Goal: Information Seeking & Learning: Learn about a topic

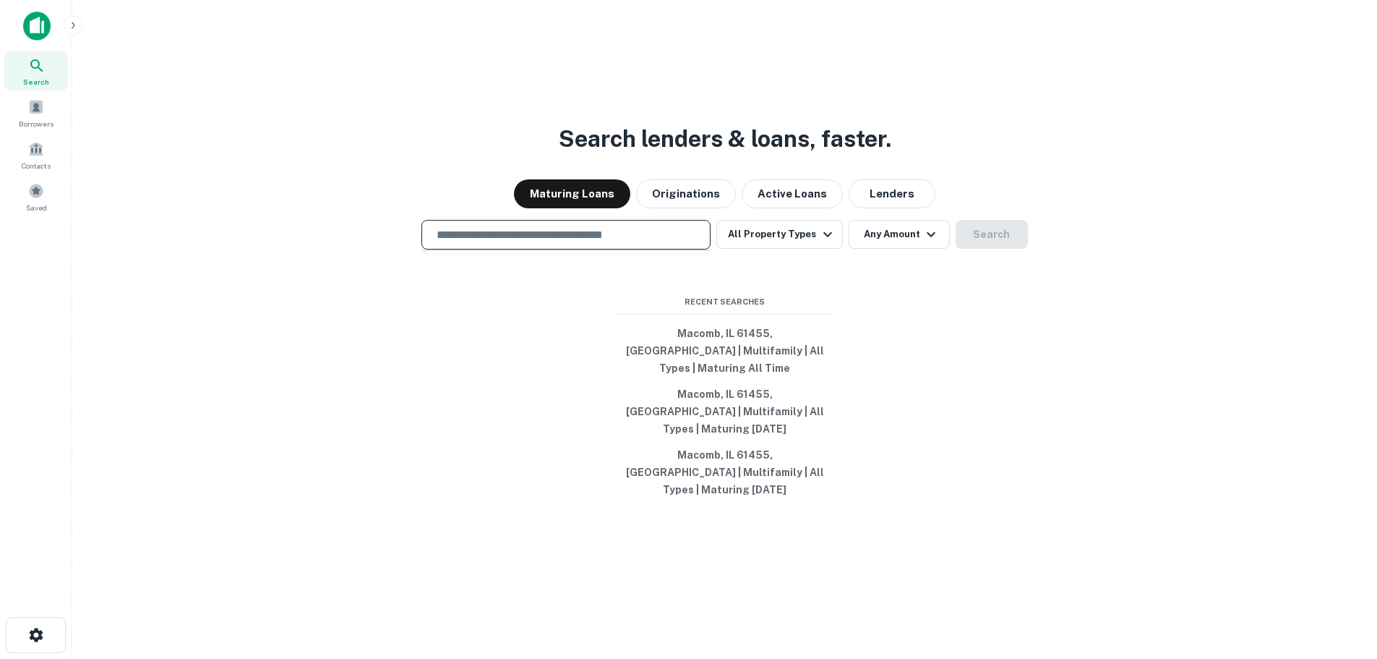
click at [499, 243] on input "text" at bounding box center [566, 234] width 276 height 17
click at [486, 243] on input "text" at bounding box center [566, 234] width 276 height 17
click at [594, 243] on input "text" at bounding box center [566, 234] width 276 height 17
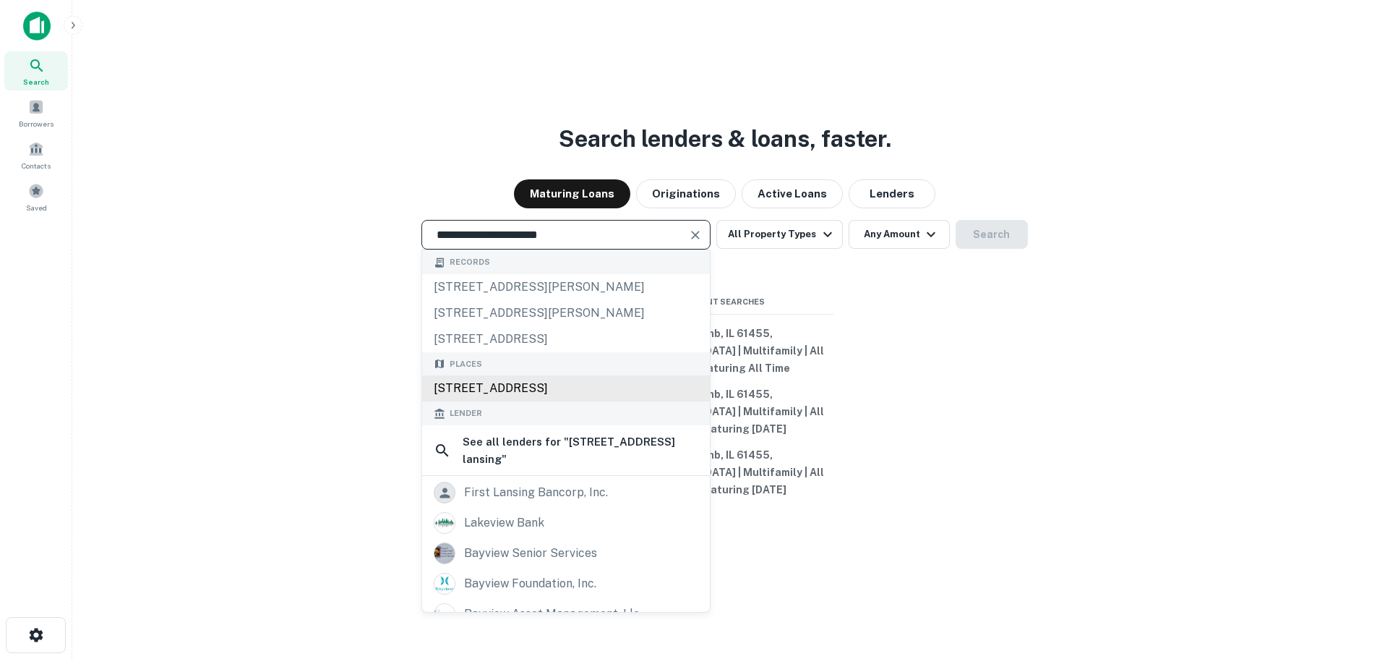
click at [581, 401] on div "[STREET_ADDRESS]" at bounding box center [566, 388] width 288 height 26
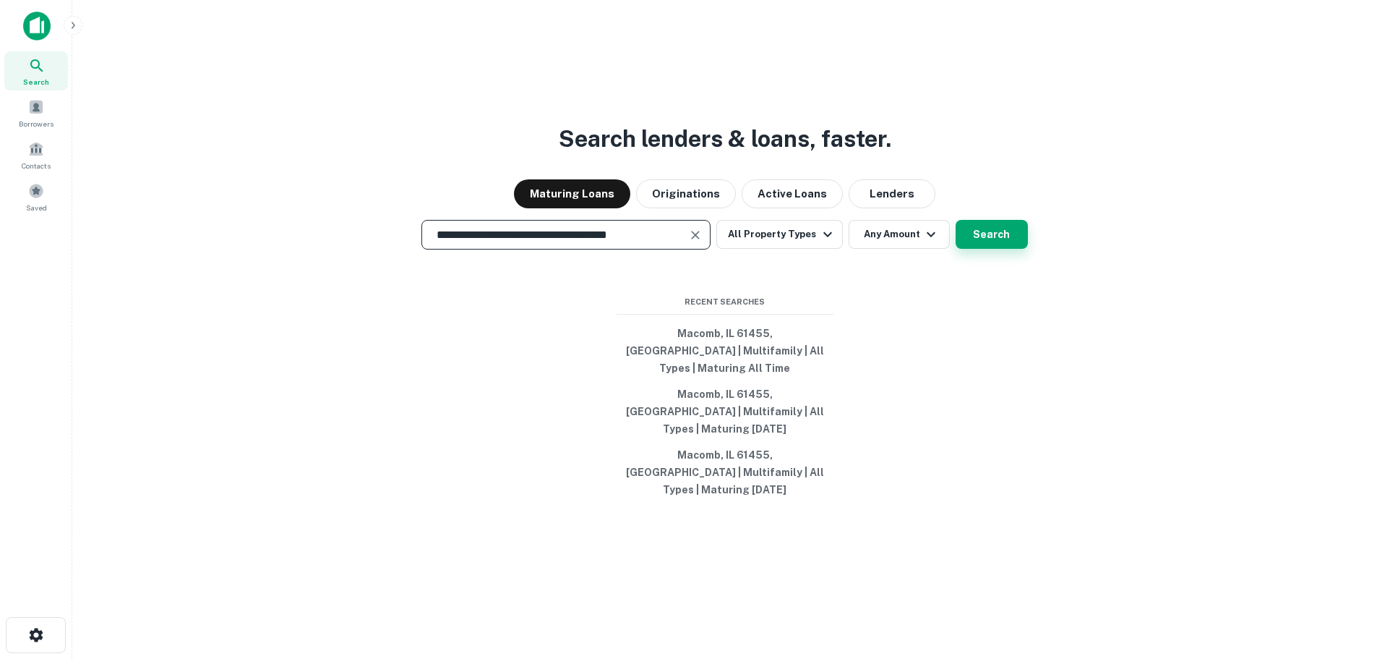
type input "**********"
click at [987, 249] on button "Search" at bounding box center [992, 234] width 72 height 29
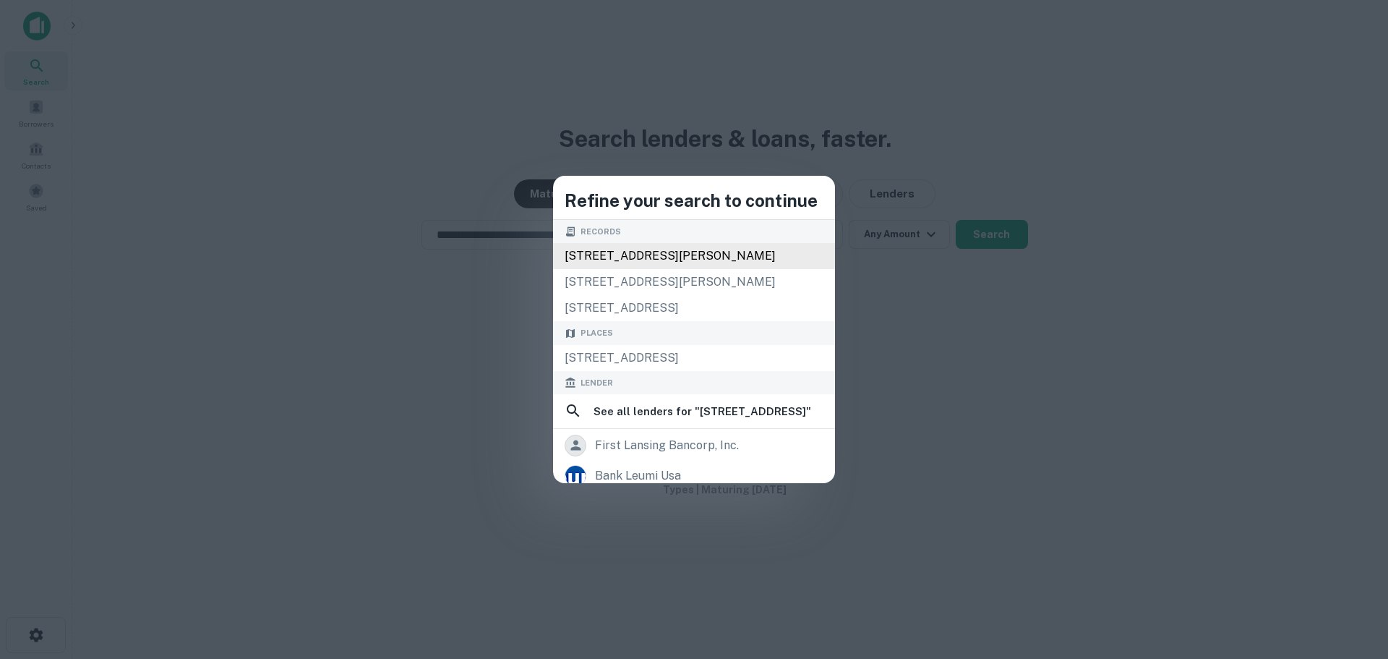
click at [651, 261] on div "[STREET_ADDRESS][PERSON_NAME]" at bounding box center [694, 256] width 282 height 26
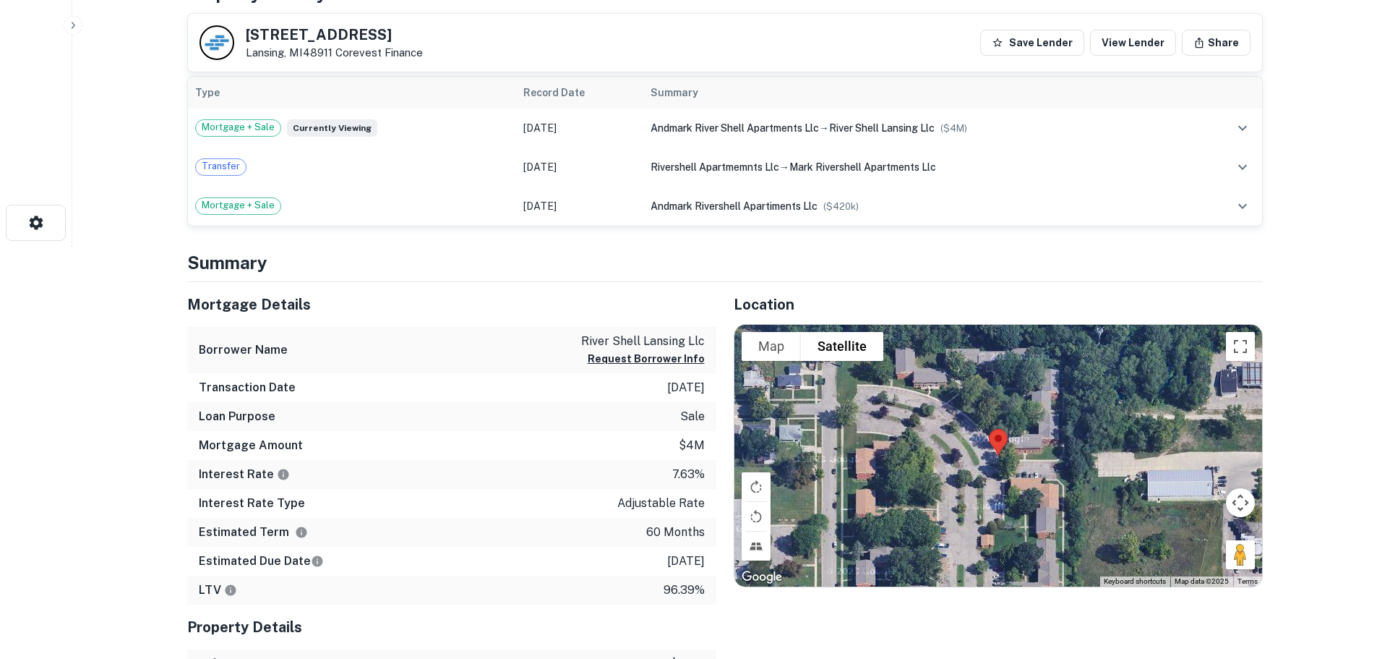
scroll to position [434, 0]
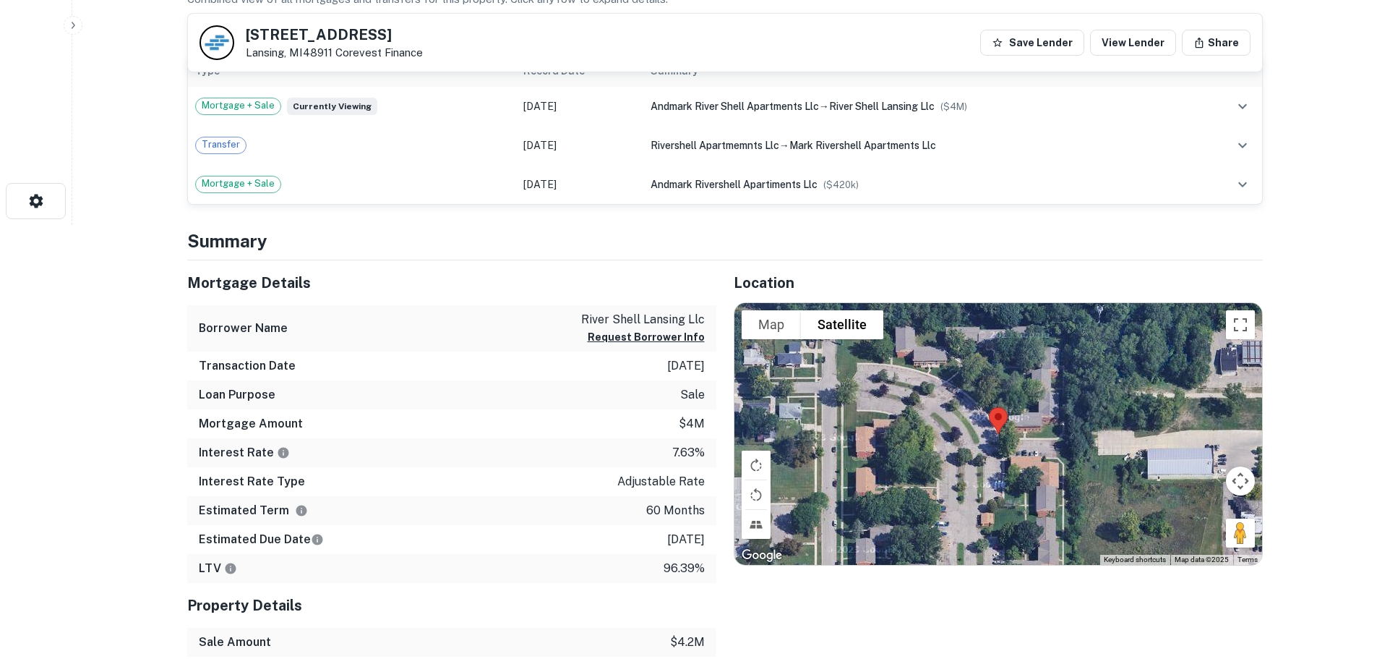
drag, startPoint x: 706, startPoint y: 366, endPoint x: 185, endPoint y: 364, distance: 521.2
click at [185, 364] on div "Mortgage Details Borrower Name river shell lansing llc Request Borrower Info Tr…" at bounding box center [443, 530] width 546 height 541
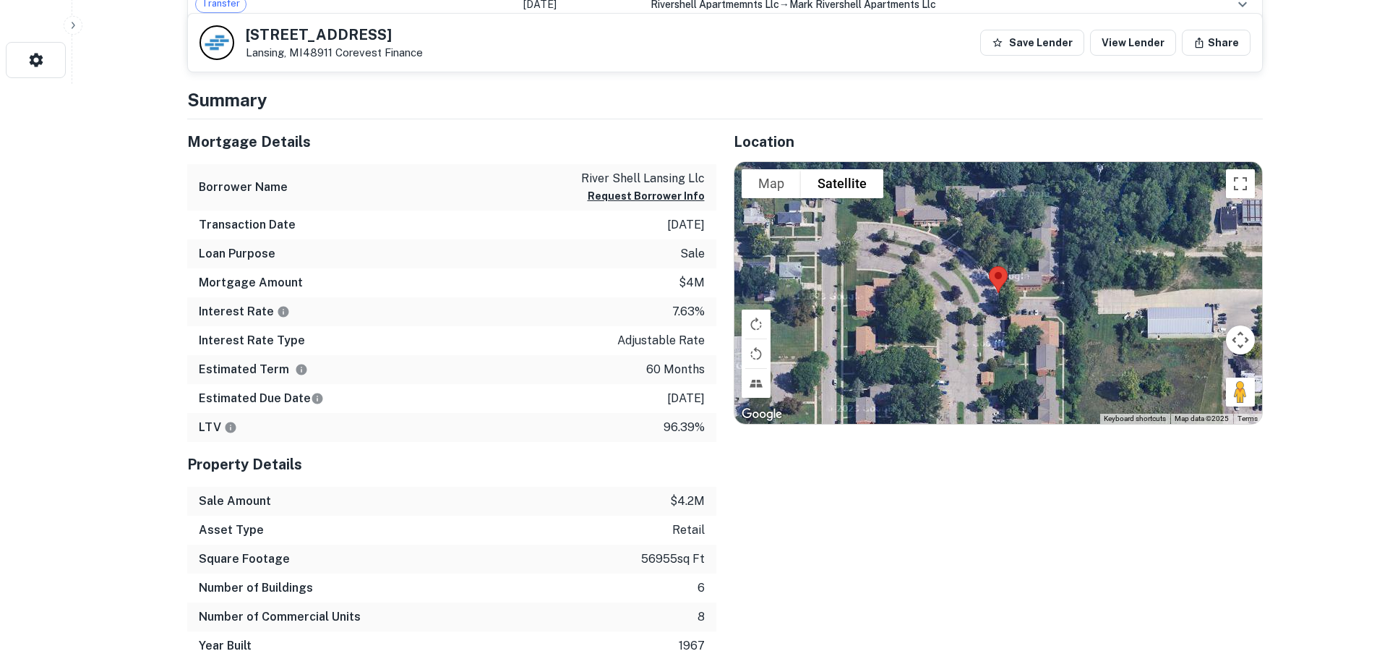
scroll to position [578, 0]
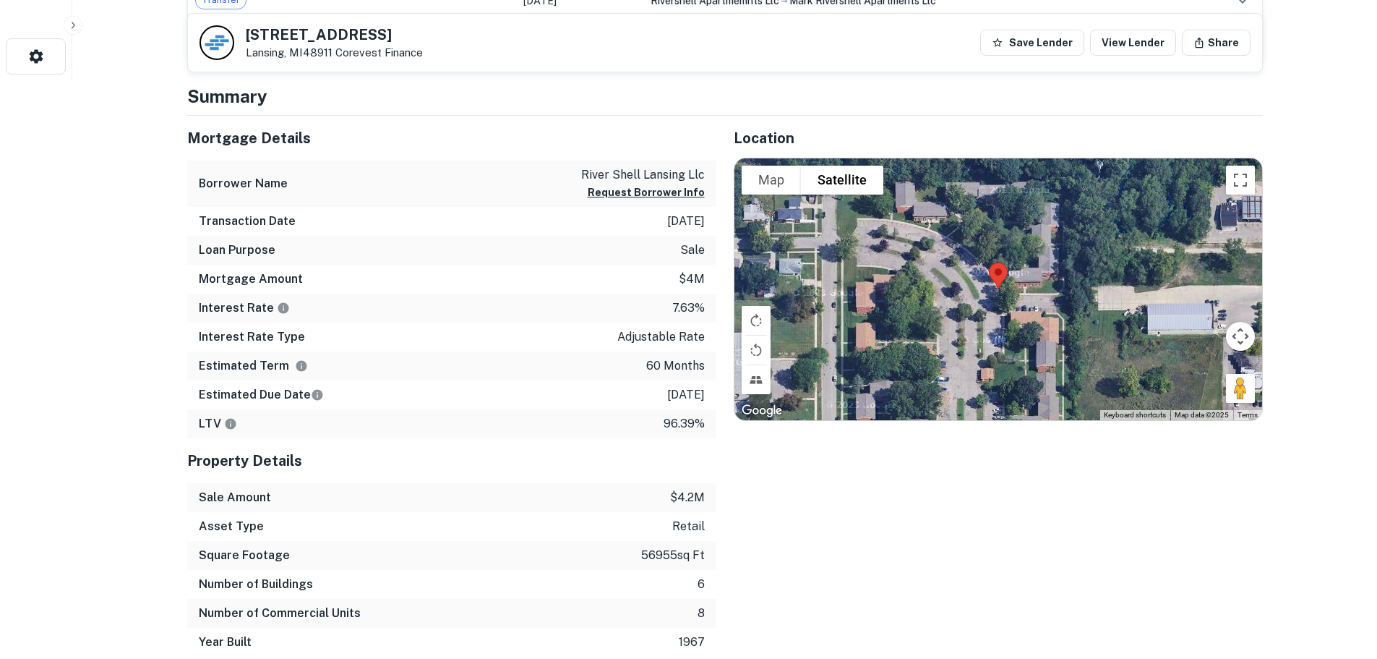
click at [653, 334] on p "adjustable rate" at bounding box center [660, 336] width 87 height 17
click at [393, 322] on div "Interest Rate Type adjustable rate" at bounding box center [451, 336] width 529 height 29
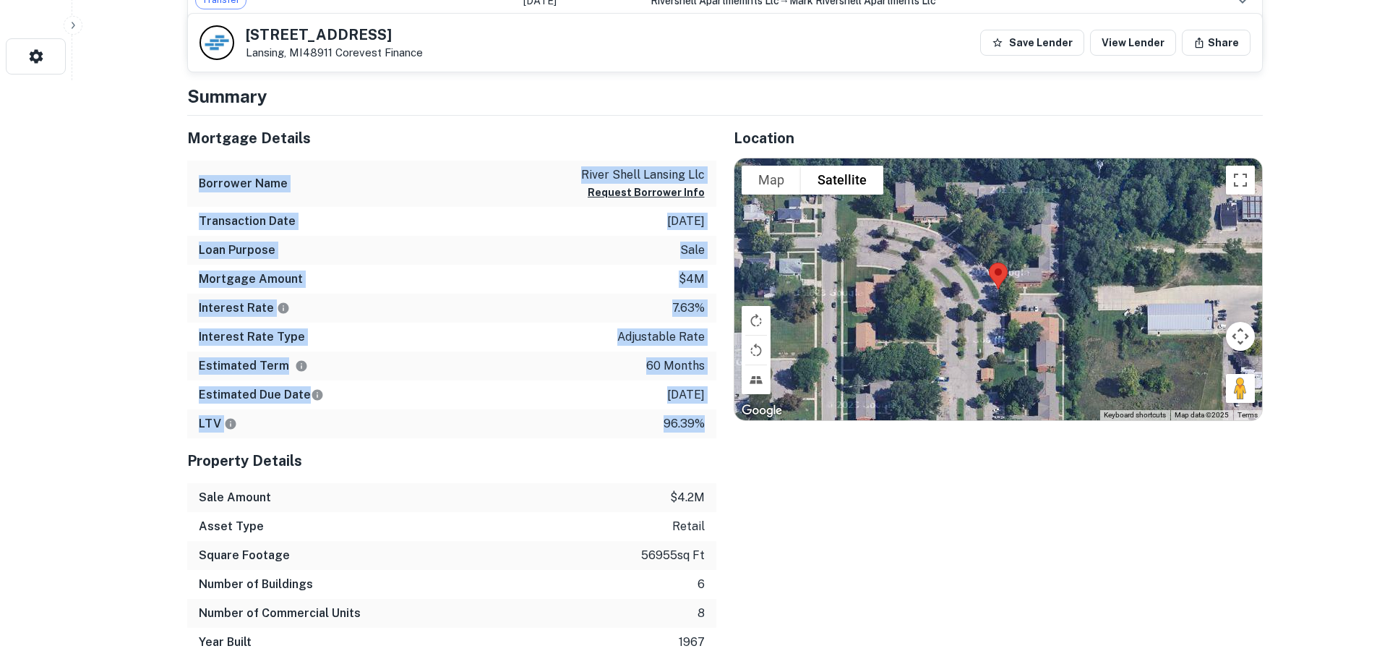
drag, startPoint x: 704, startPoint y: 425, endPoint x: 184, endPoint y: 189, distance: 571.0
click at [184, 189] on div "Mortgage Details Borrower Name river shell lansing llc Request Borrower Info Tr…" at bounding box center [443, 386] width 546 height 541
click at [457, 260] on div "Loan Purpose sale" at bounding box center [451, 250] width 529 height 29
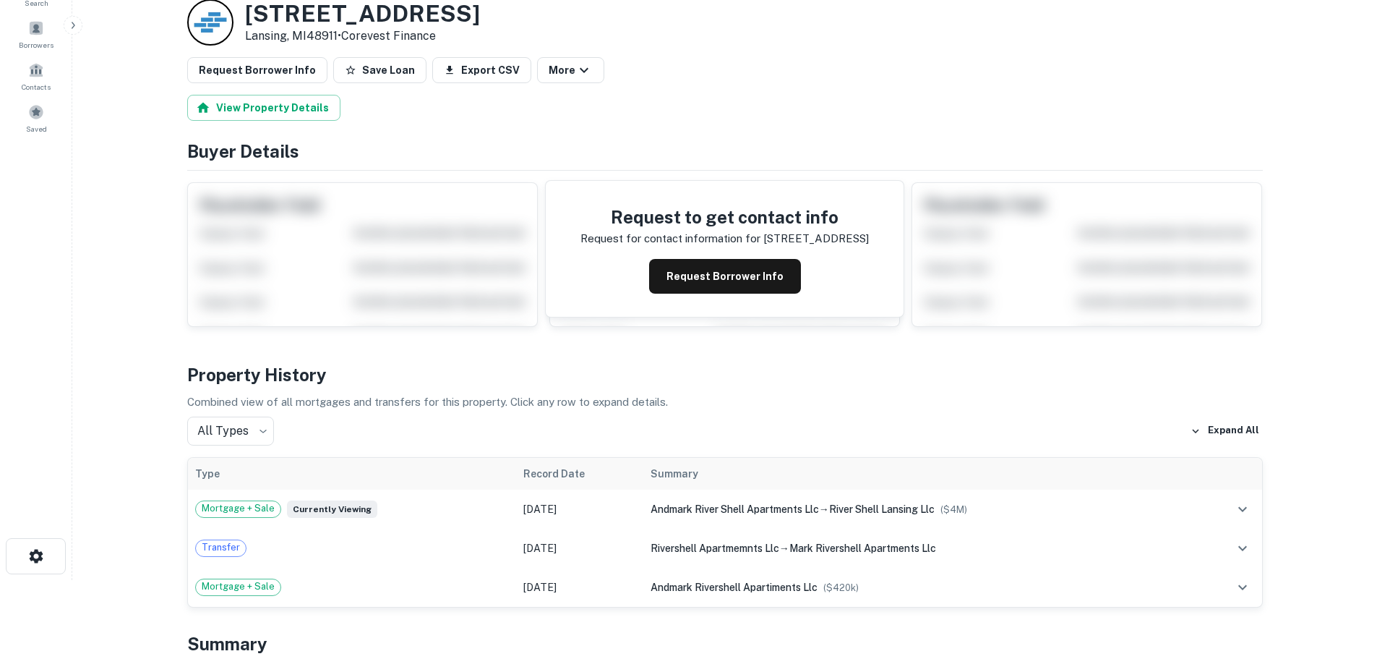
scroll to position [0, 0]
